Goal: Find specific page/section: Find specific page/section

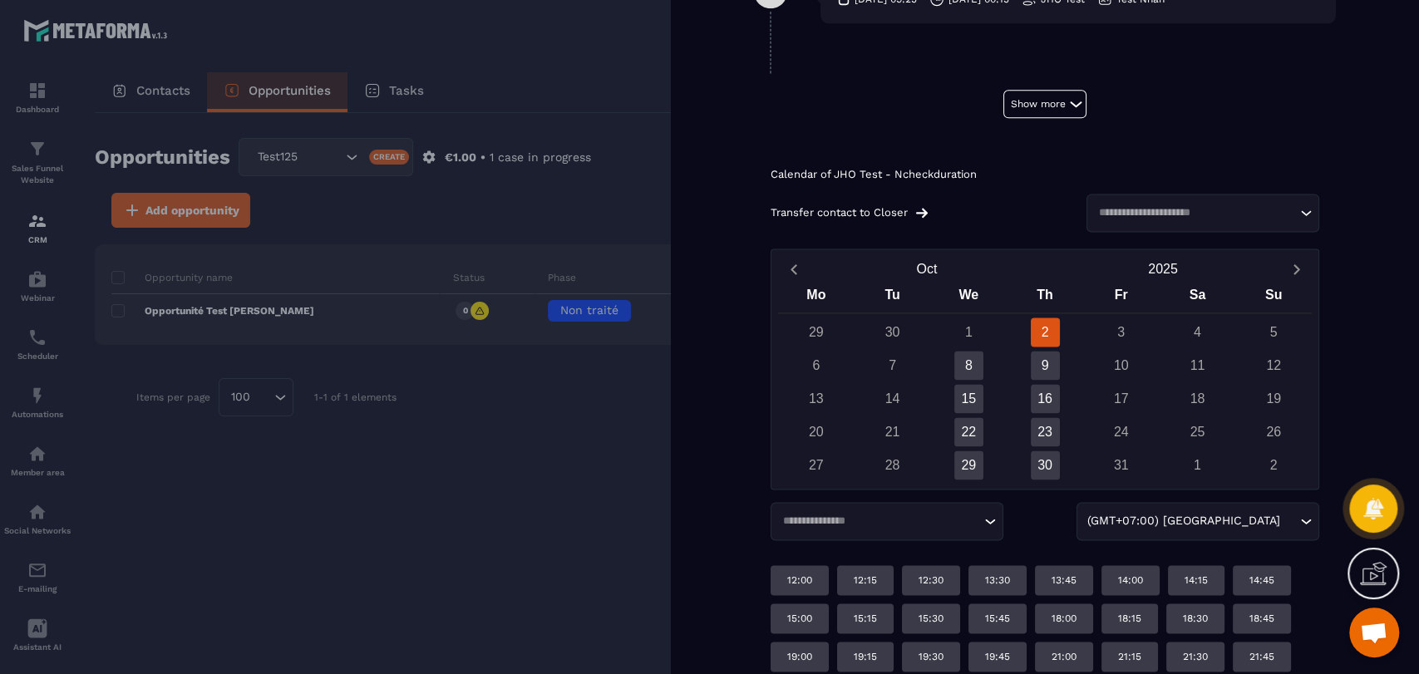
scroll to position [1468, 0]
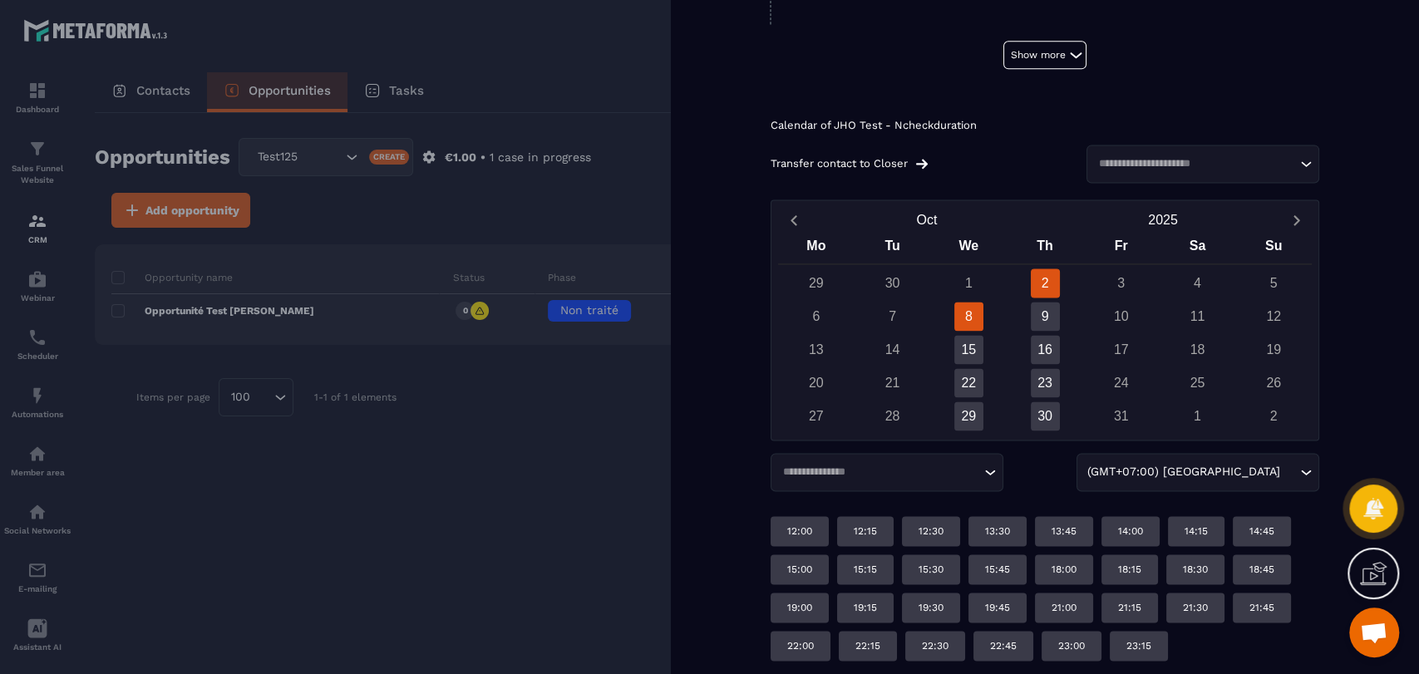
click at [955, 310] on div "8" at bounding box center [968, 316] width 29 height 29
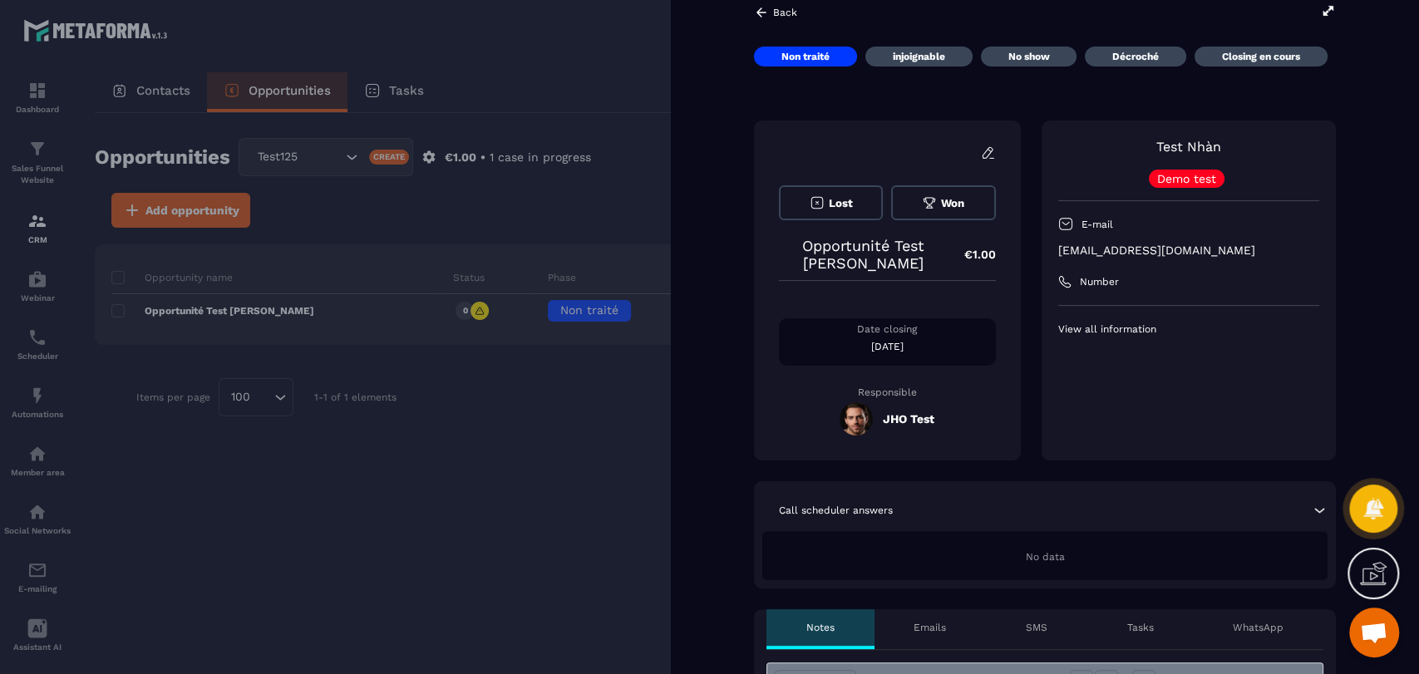
scroll to position [0, 0]
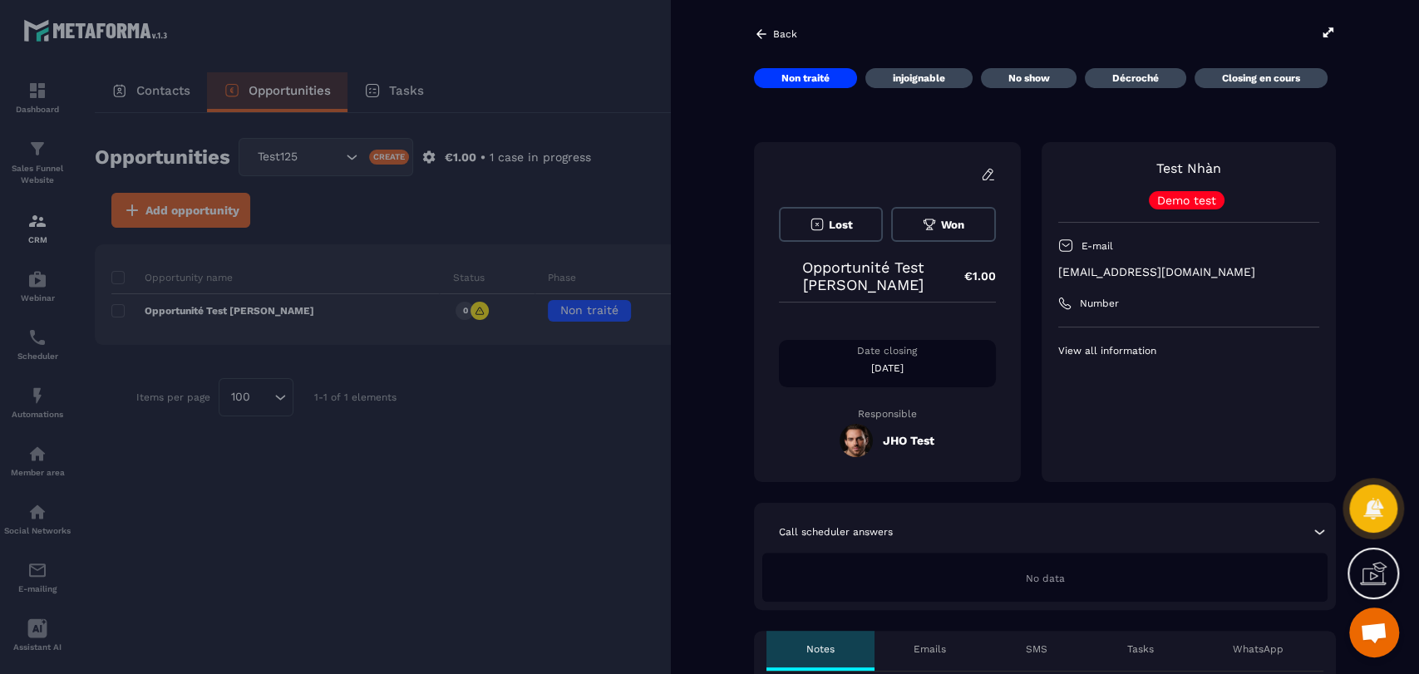
click at [766, 37] on icon at bounding box center [761, 34] width 15 height 15
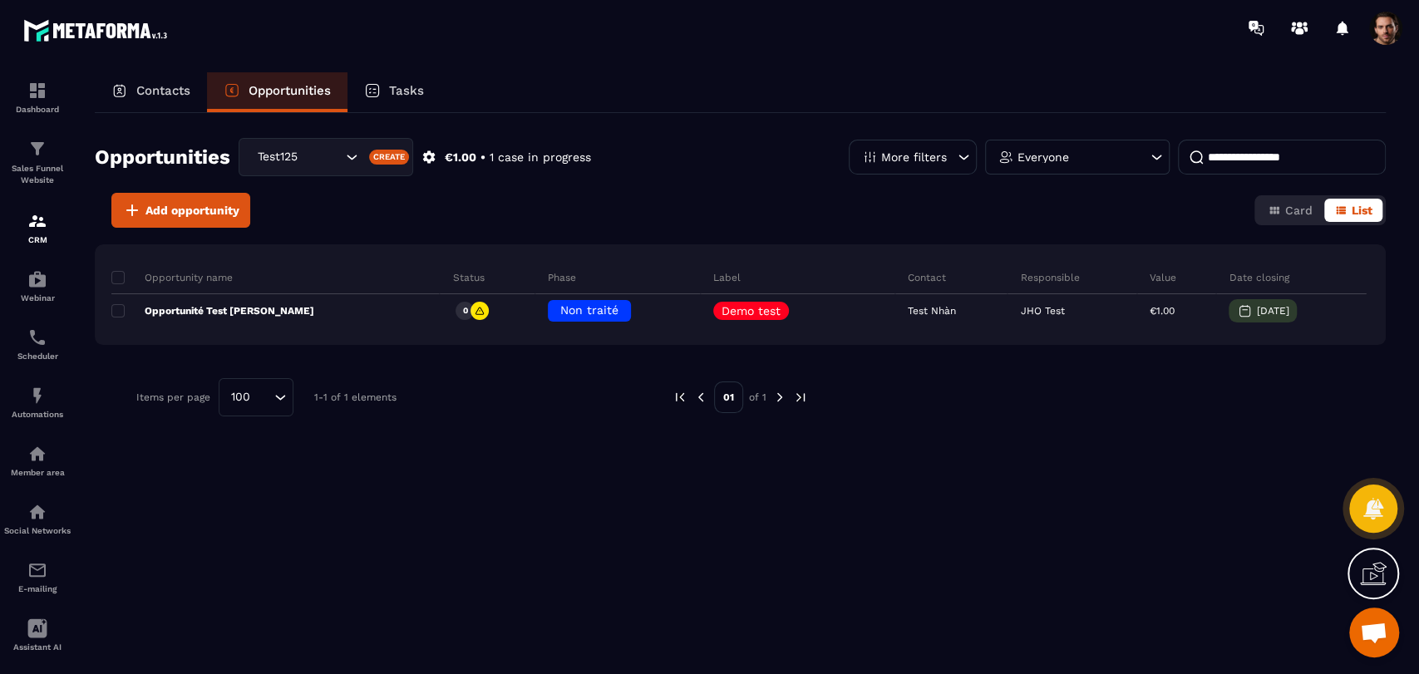
click at [148, 90] on p "Contacts" at bounding box center [163, 90] width 54 height 15
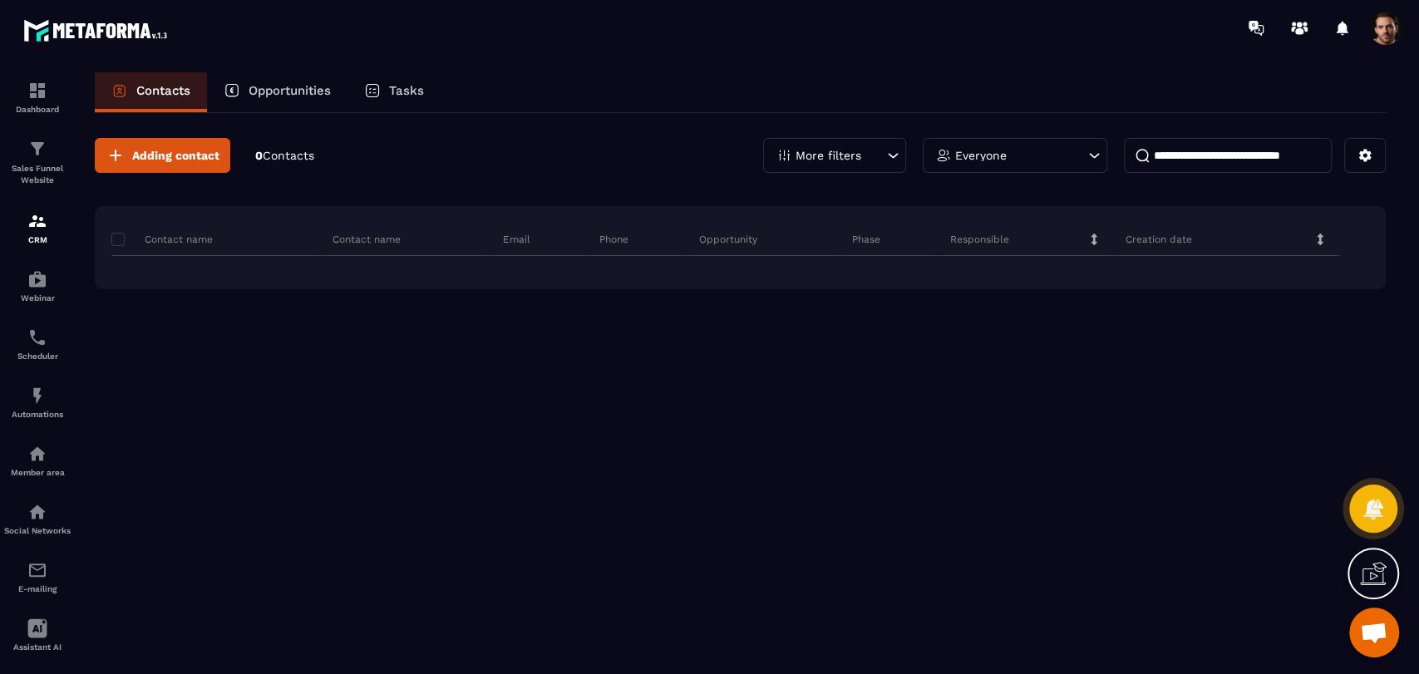
click at [167, 90] on p "Contacts" at bounding box center [163, 90] width 54 height 15
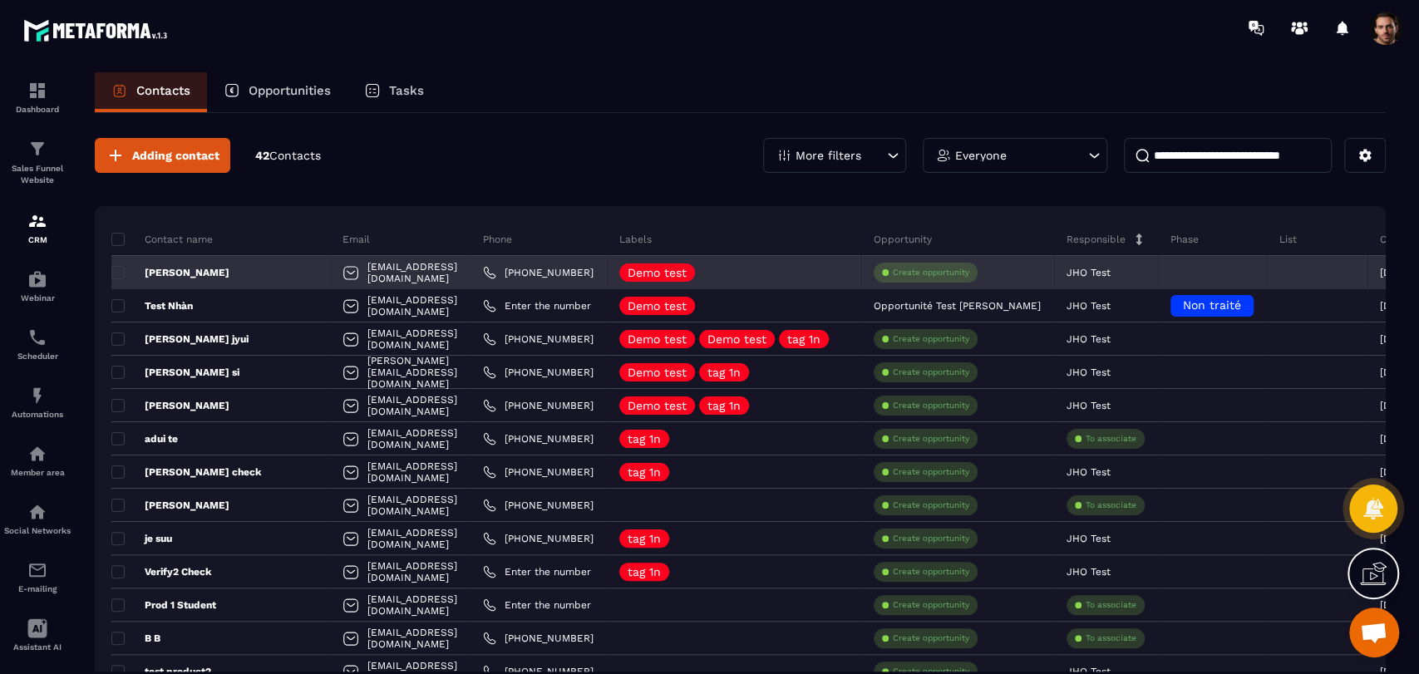
click at [180, 278] on div "[PERSON_NAME]" at bounding box center [220, 272] width 219 height 33
